Goal: Task Accomplishment & Management: Use online tool/utility

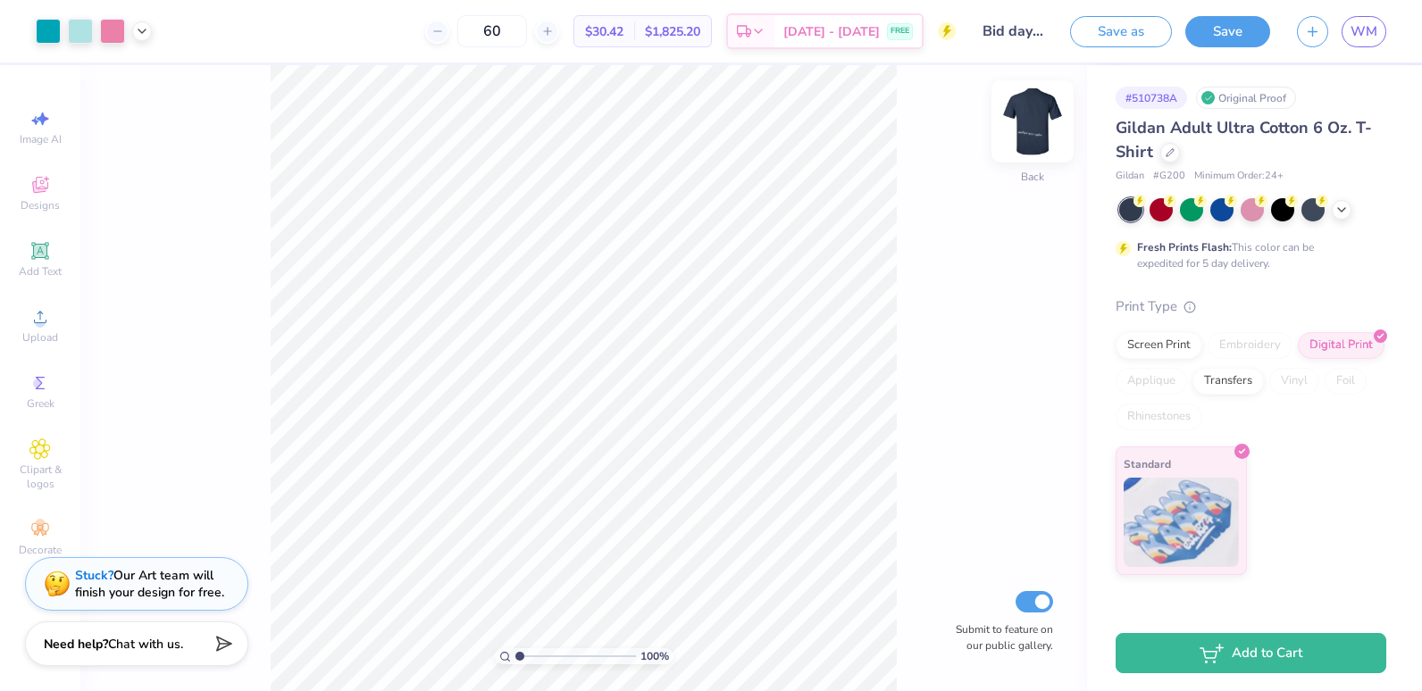
click at [1035, 143] on img at bounding box center [1032, 121] width 71 height 71
click at [223, 479] on div "100 % Front Submit to feature on our public gallery." at bounding box center [583, 378] width 1007 height 626
click at [23, 265] on span "Add Text" at bounding box center [40, 271] width 43 height 14
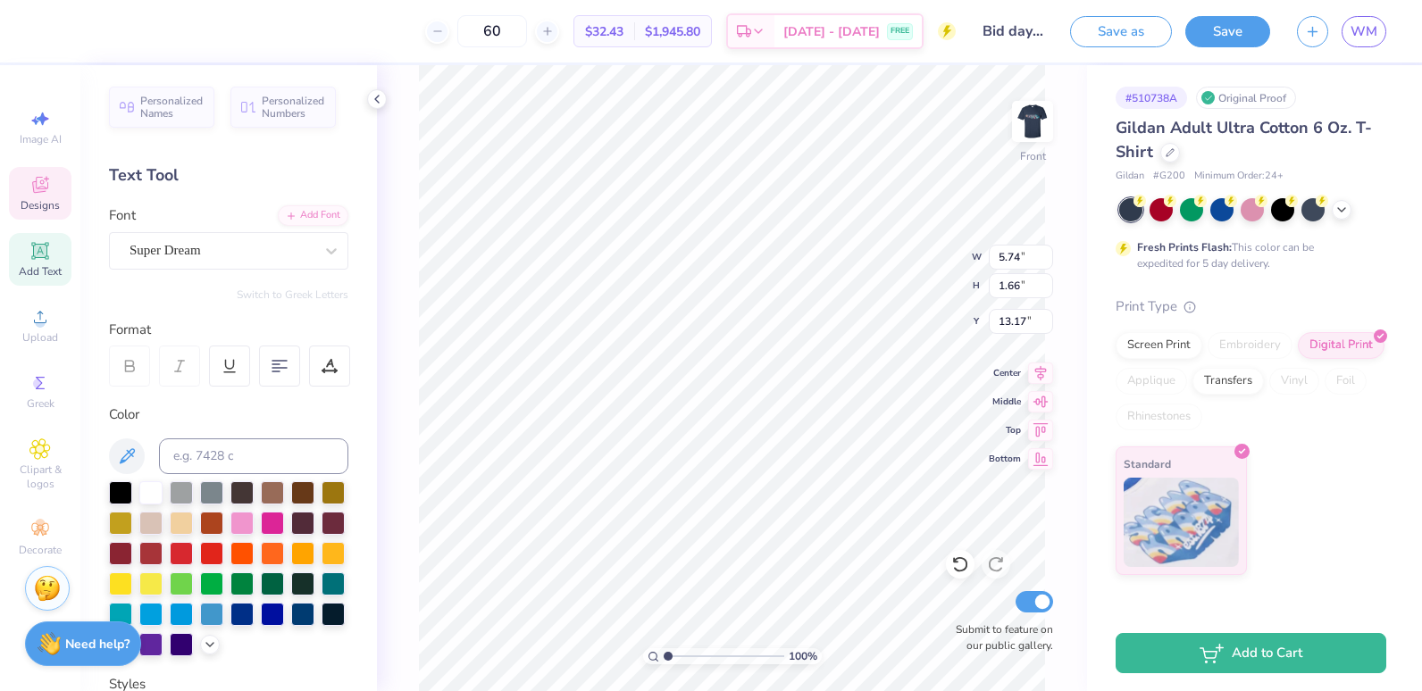
click at [43, 202] on span "Designs" at bounding box center [40, 205] width 39 height 14
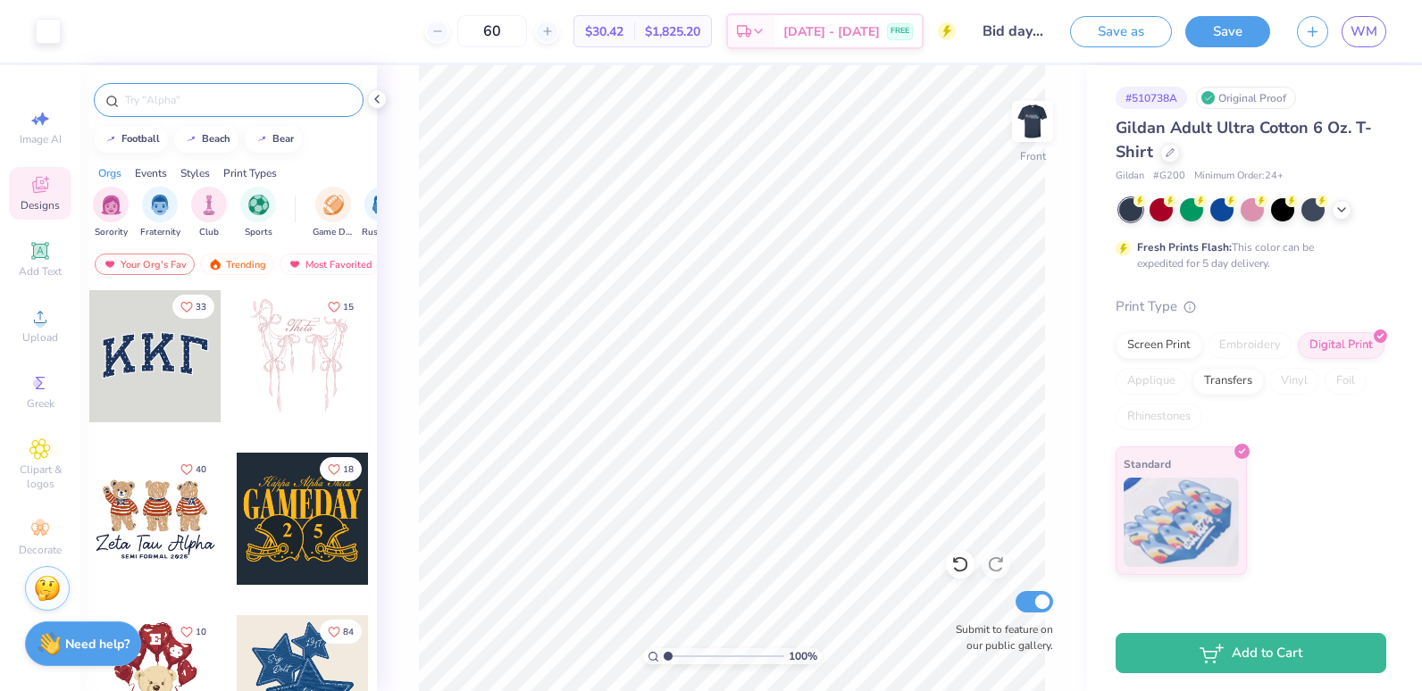
click at [271, 100] on input "text" at bounding box center [237, 100] width 229 height 18
type input "sea"
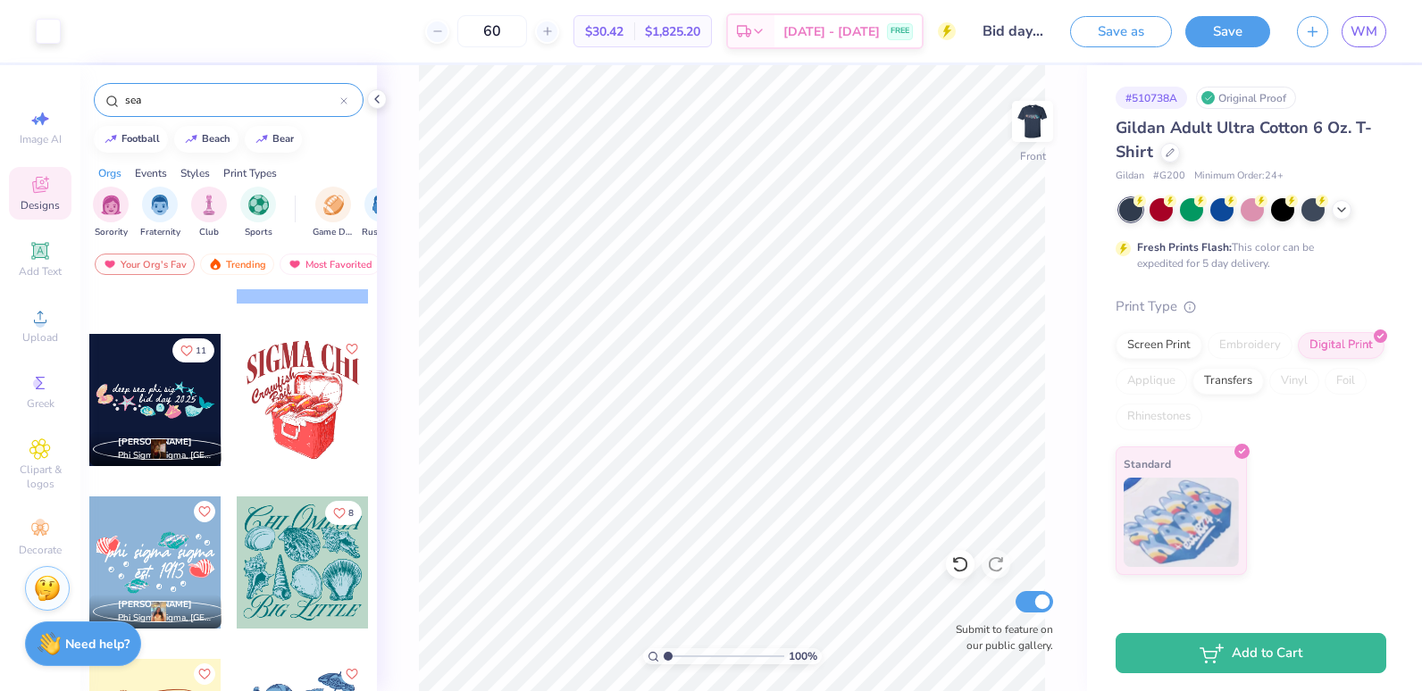
scroll to position [3494, 0]
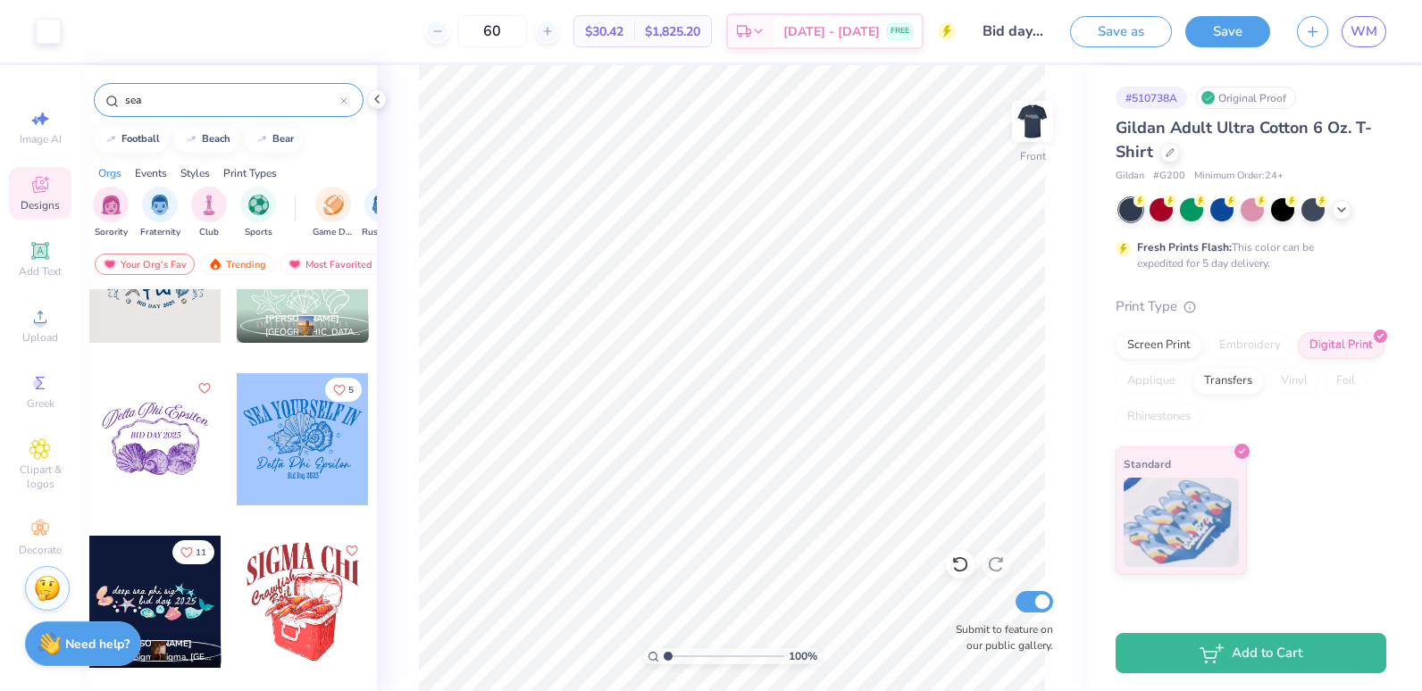
click at [159, 602] on div at bounding box center [155, 602] width 132 height 132
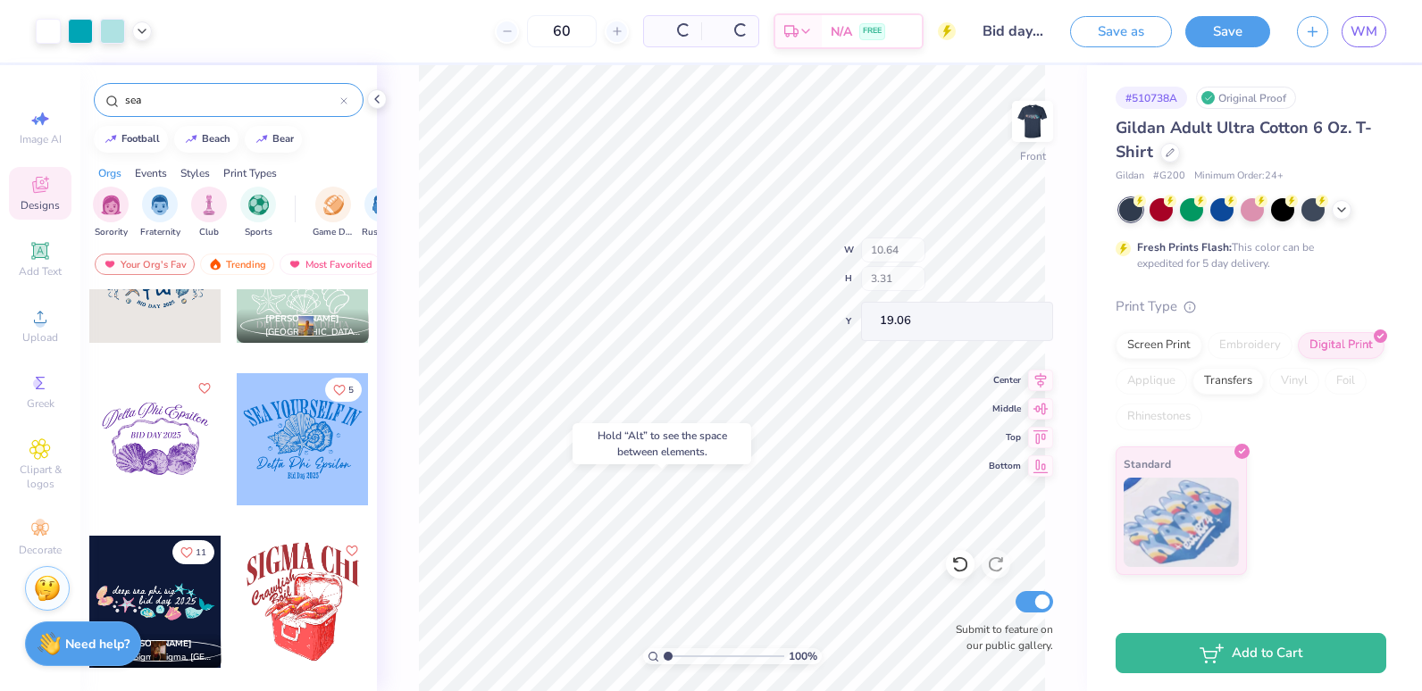
type input "19.06"
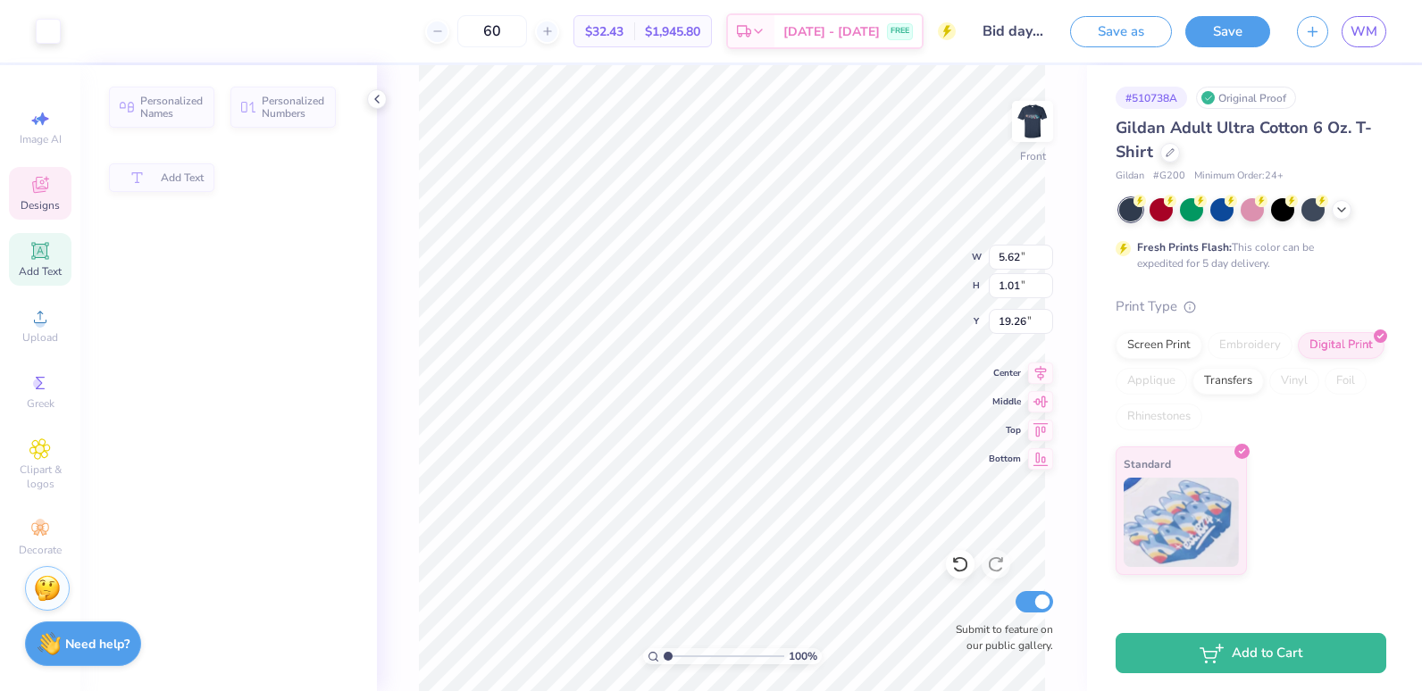
type input "5.62"
type input "1.01"
type input "19.26"
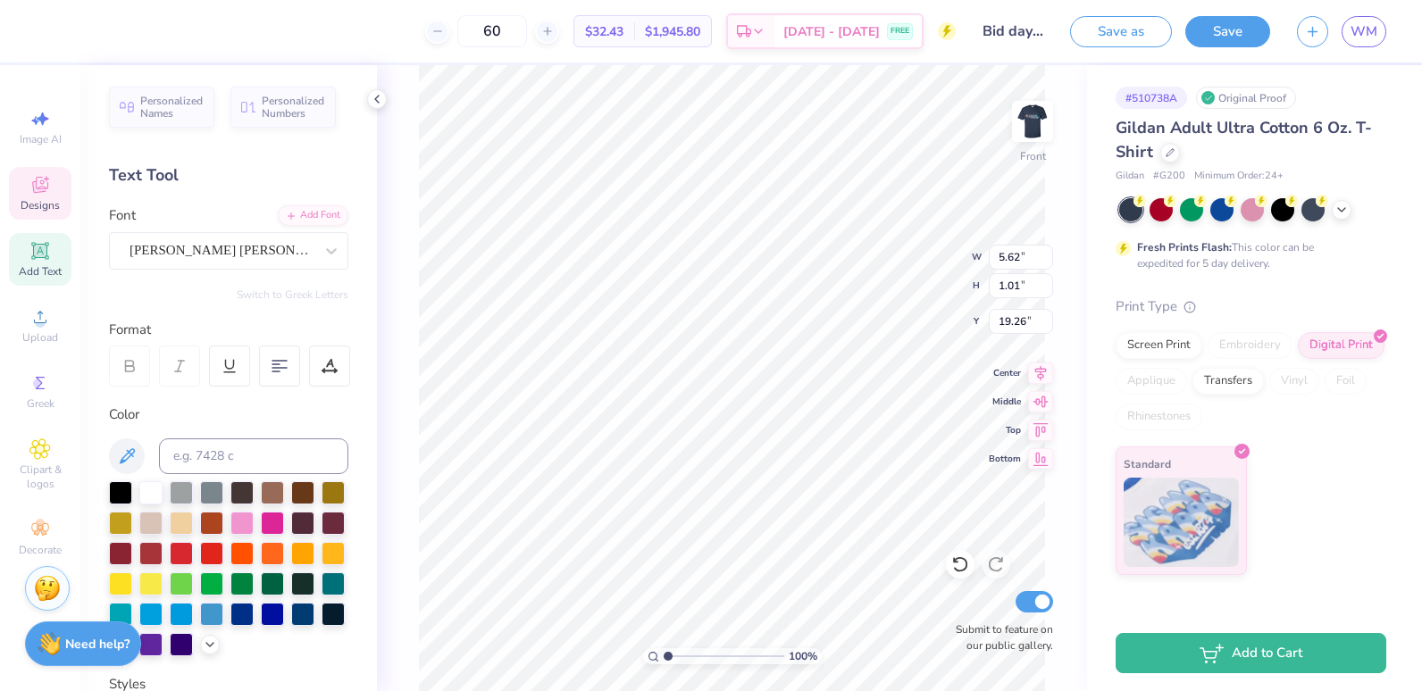
scroll to position [15, 5]
type textarea "d"
type input "14.33"
type input "21.74"
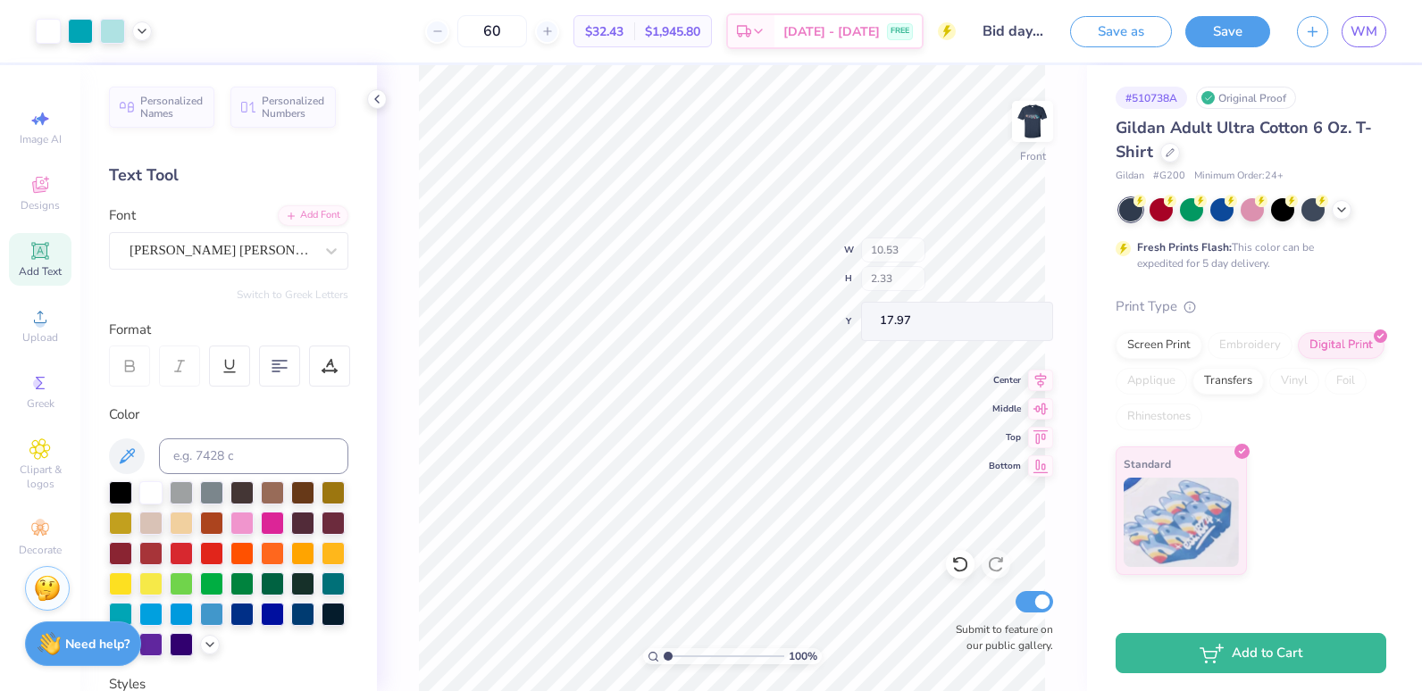
type input "17.97"
